Goal: Information Seeking & Learning: Learn about a topic

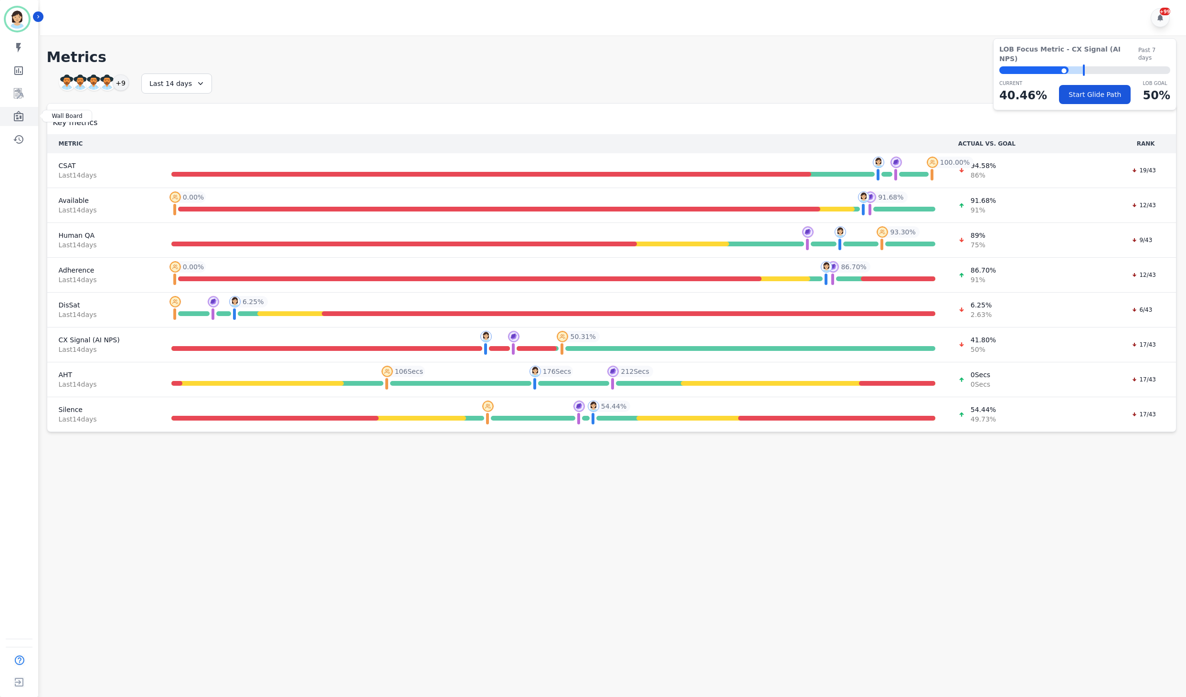
click at [17, 119] on icon "Sidebar" at bounding box center [19, 116] width 10 height 11
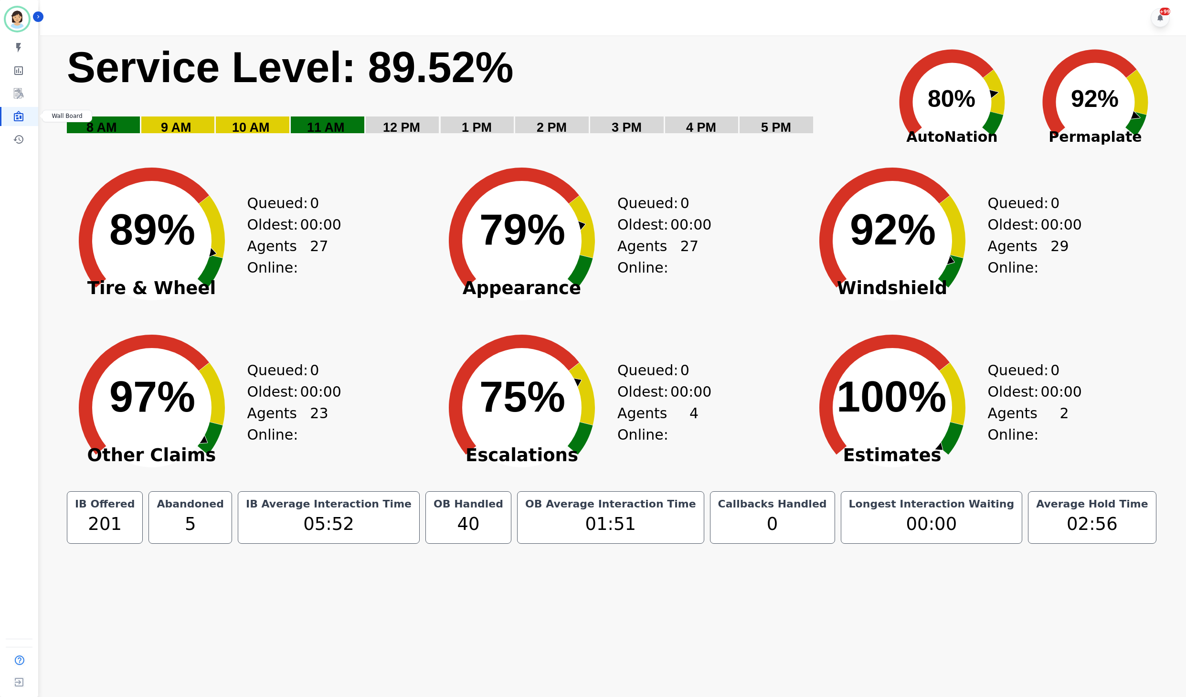
click at [20, 118] on icon "Sidebar" at bounding box center [19, 116] width 10 height 11
click at [18, 96] on icon "Sidebar" at bounding box center [19, 93] width 8 height 9
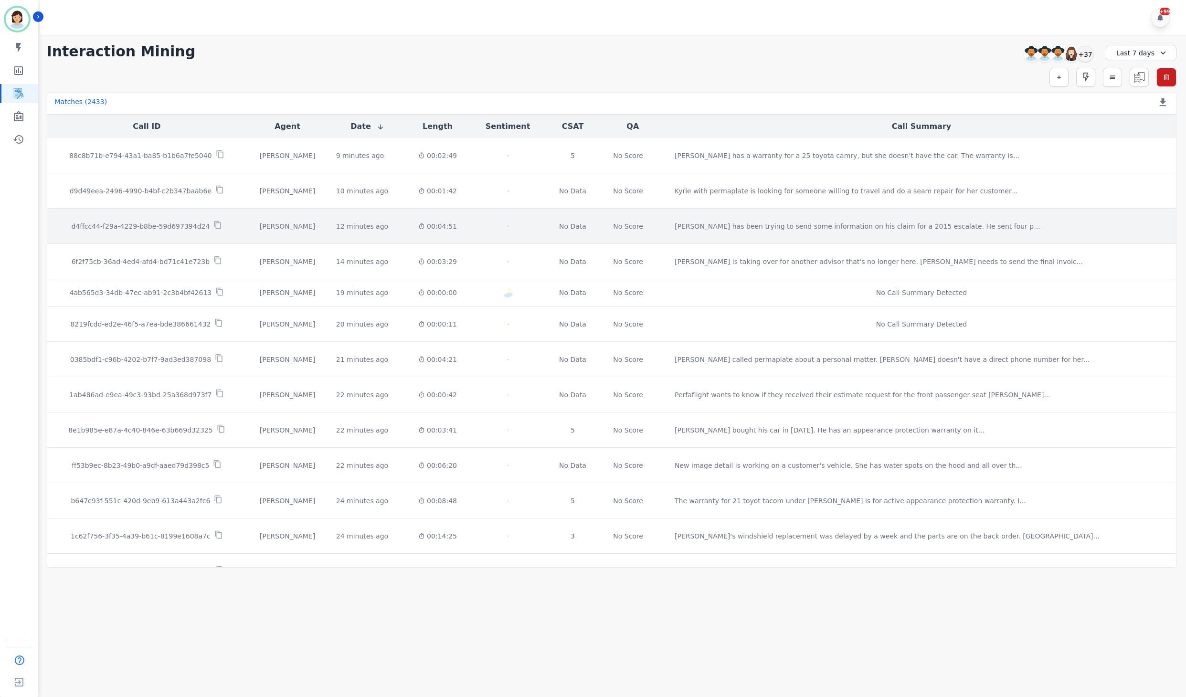
click at [99, 219] on td "d4ffcc44-f29a-4229-b8be-59d697394d24" at bounding box center [147, 226] width 200 height 35
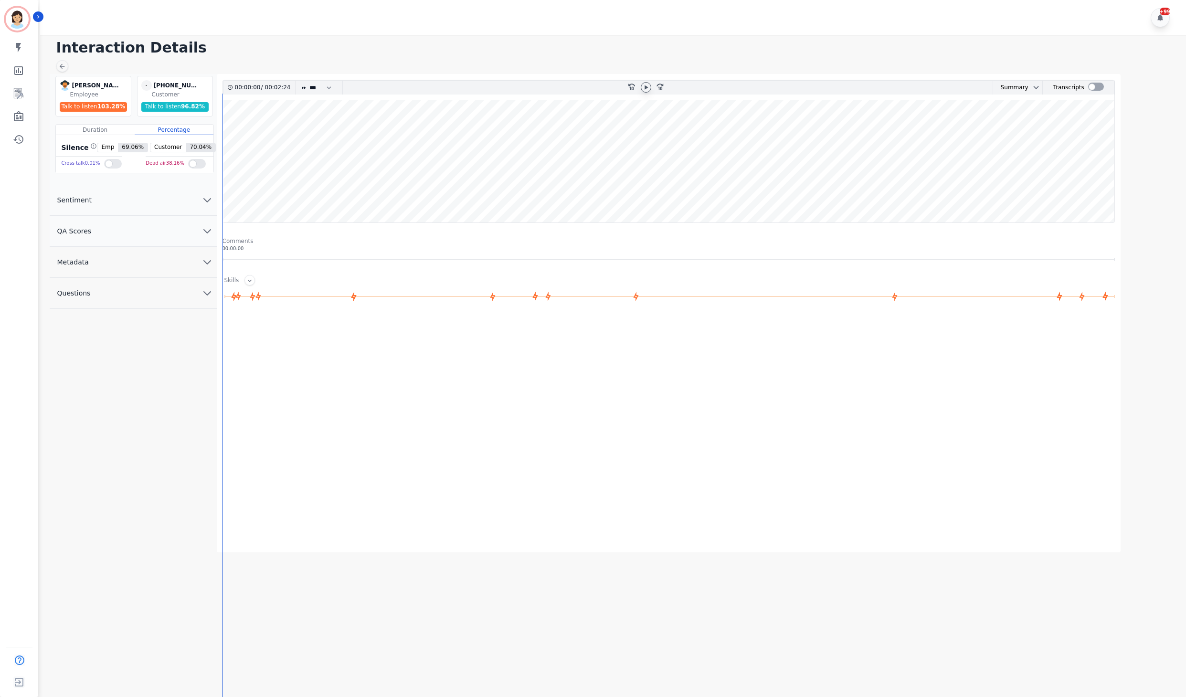
click at [649, 87] on icon at bounding box center [646, 88] width 8 height 8
click at [385, 130] on wave at bounding box center [669, 161] width 892 height 122
click at [491, 137] on wave at bounding box center [669, 161] width 892 height 122
click at [526, 197] on wave at bounding box center [669, 161] width 892 height 122
click at [569, 130] on wave at bounding box center [669, 161] width 892 height 122
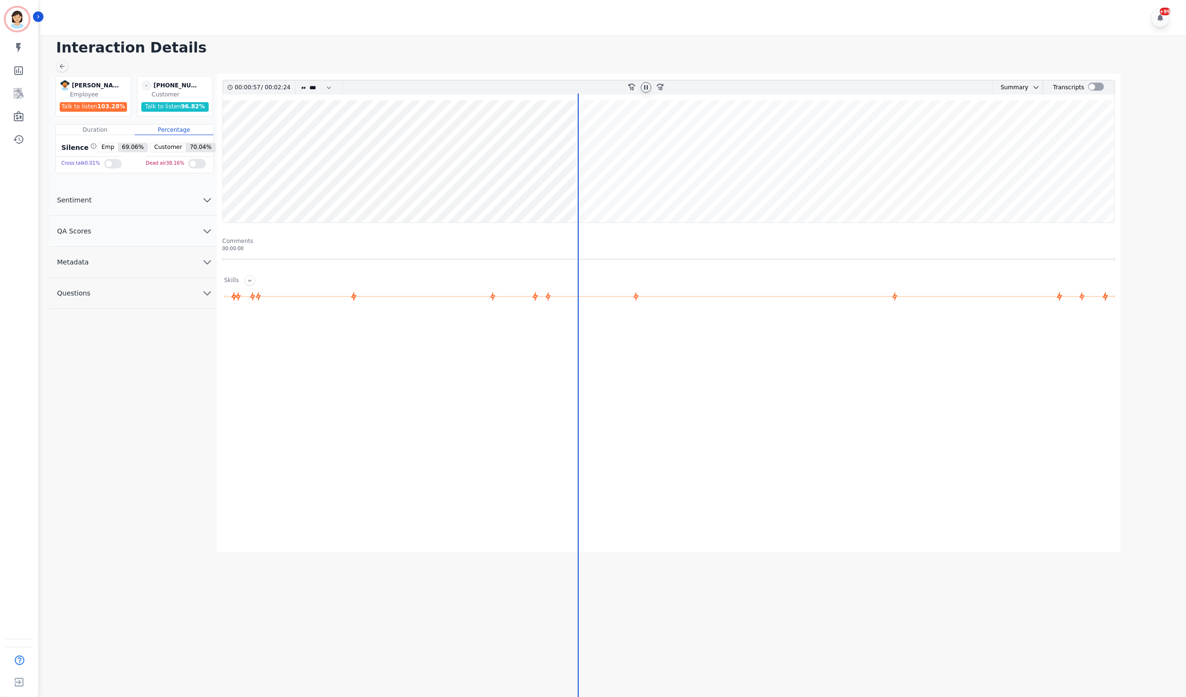
click at [605, 130] on wave at bounding box center [669, 161] width 892 height 122
click at [633, 197] on wave at bounding box center [669, 161] width 892 height 122
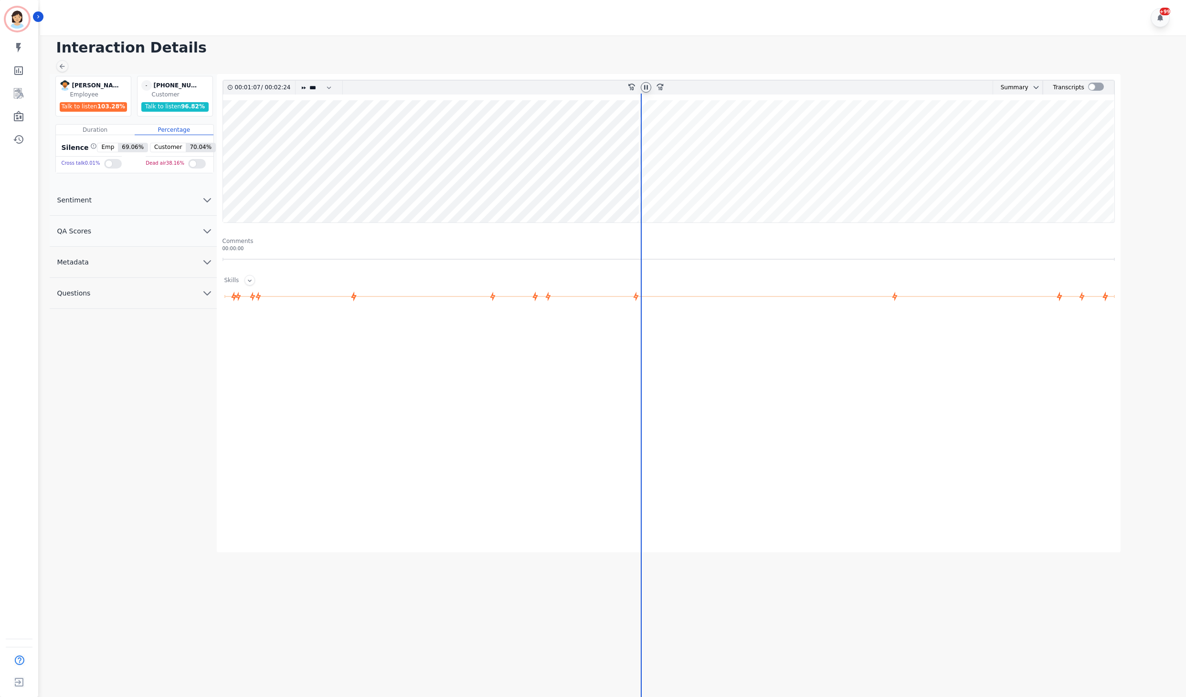
click at [657, 129] on wave at bounding box center [669, 161] width 892 height 122
click at [675, 197] on wave at bounding box center [669, 161] width 892 height 122
click at [817, 193] on wave at bounding box center [669, 161] width 892 height 122
click at [780, 189] on wave at bounding box center [669, 161] width 892 height 122
